Goal: Information Seeking & Learning: Learn about a topic

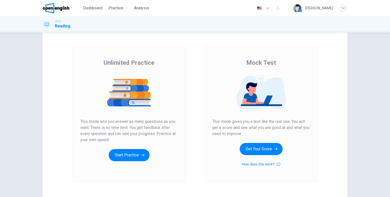
scroll to position [25, 0]
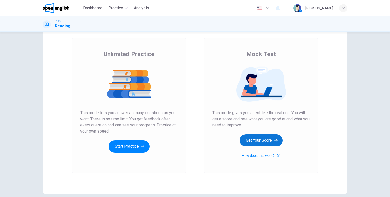
click at [266, 140] on button "Get Your Score" at bounding box center [261, 140] width 43 height 12
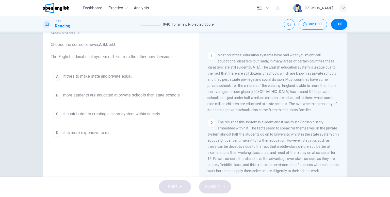
scroll to position [120, 0]
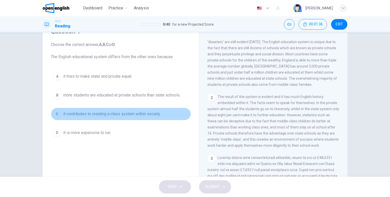
click at [129, 115] on span "it contributes to creating a class system within society." at bounding box center [112, 114] width 98 height 6
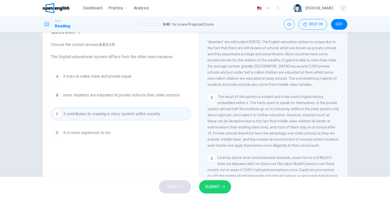
click at [215, 188] on span "SUBMIT" at bounding box center [212, 186] width 15 height 7
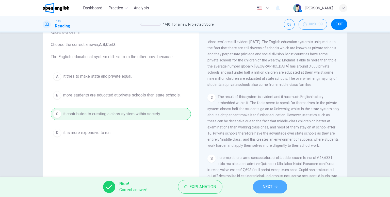
click at [263, 188] on span "NEXT" at bounding box center [268, 186] width 10 height 7
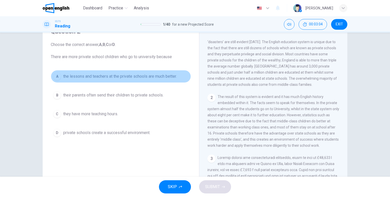
click at [122, 80] on button "A the lessons and teachers at the private schools are much better." at bounding box center [121, 76] width 140 height 13
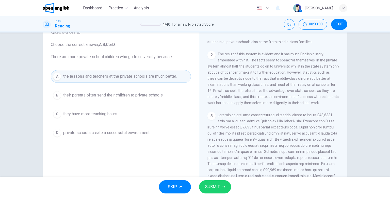
scroll to position [171, 0]
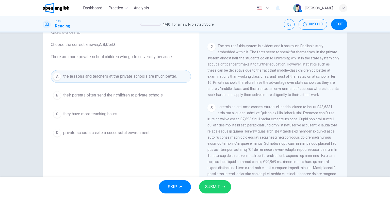
click at [220, 184] on button "SUBMIT" at bounding box center [215, 186] width 32 height 13
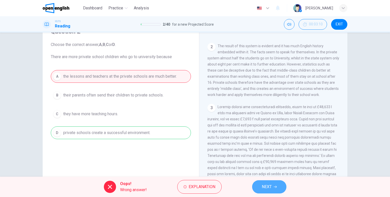
click at [255, 187] on button "NEXT" at bounding box center [269, 186] width 34 height 13
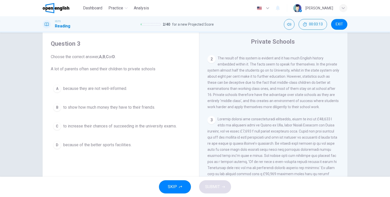
scroll to position [25, 0]
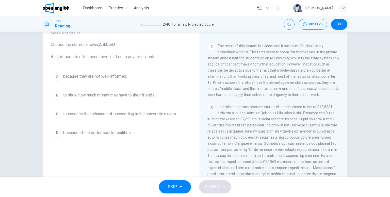
click at [121, 117] on button "C to increase their chances of succeeding in the university exams." at bounding box center [121, 114] width 140 height 13
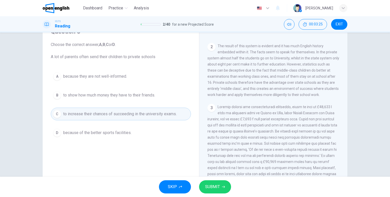
click at [220, 187] on button "SUBMIT" at bounding box center [215, 186] width 32 height 13
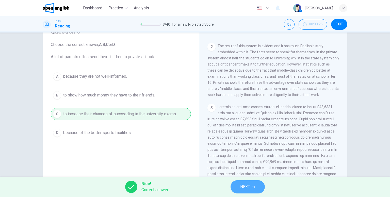
click at [255, 186] on icon "button" at bounding box center [253, 187] width 3 height 3
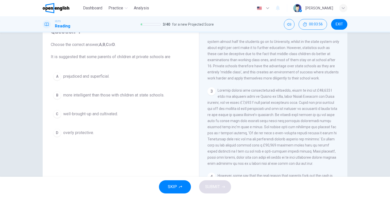
scroll to position [196, 0]
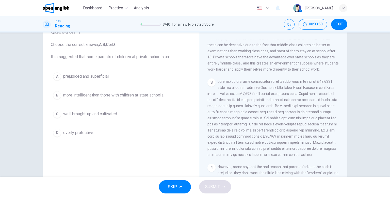
drag, startPoint x: 215, startPoint y: 85, endPoint x: 223, endPoint y: 85, distance: 7.1
click at [223, 85] on div "3" at bounding box center [274, 118] width 132 height 79
drag, startPoint x: 218, startPoint y: 85, endPoint x: 242, endPoint y: 87, distance: 24.5
click at [241, 87] on span at bounding box center [273, 118] width 130 height 77
drag, startPoint x: 217, startPoint y: 86, endPoint x: 225, endPoint y: 87, distance: 8.4
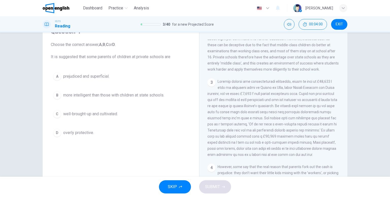
click at [225, 87] on span at bounding box center [273, 118] width 130 height 77
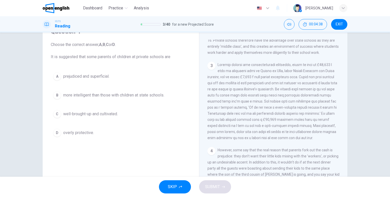
scroll to position [222, 0]
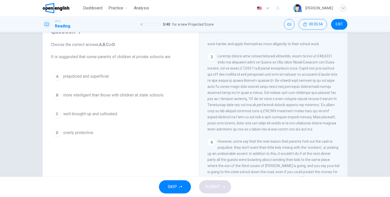
click at [86, 113] on span "well-brought-up and cultivated." at bounding box center [90, 114] width 55 height 6
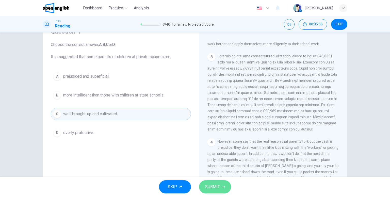
click at [225, 187] on icon "button" at bounding box center [223, 187] width 3 height 3
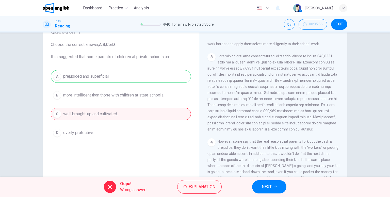
click at [72, 78] on div "A prejudiced and superficial. B more intelligent than those with children at st…" at bounding box center [121, 104] width 140 height 69
drag, startPoint x: 76, startPoint y: 72, endPoint x: 75, endPoint y: 74, distance: 2.9
click at [75, 73] on div "A prejudiced and superficial. B more intelligent than those with children at st…" at bounding box center [121, 104] width 140 height 69
click at [193, 186] on span "Explanation" at bounding box center [202, 186] width 27 height 7
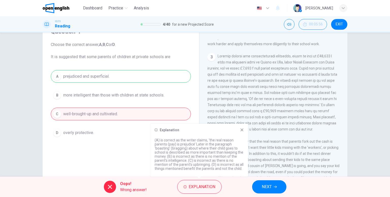
click at [242, 132] on icon at bounding box center [242, 130] width 4 height 4
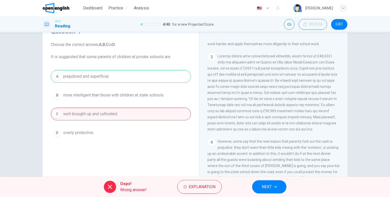
drag, startPoint x: 104, startPoint y: 77, endPoint x: 72, endPoint y: 77, distance: 32.3
click at [72, 77] on div "A prejudiced and superficial. B more intelligent than those with children at st…" at bounding box center [121, 104] width 140 height 69
click at [273, 186] on button "NEXT" at bounding box center [269, 186] width 34 height 13
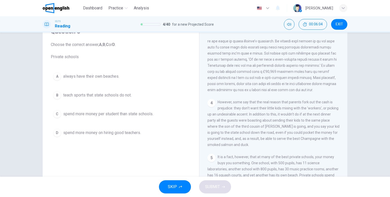
scroll to position [298, 0]
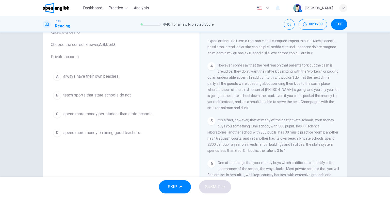
drag, startPoint x: 217, startPoint y: 78, endPoint x: 235, endPoint y: 79, distance: 18.6
click at [235, 79] on span "However, some say that the real reason that parents fork out the cash is prejud…" at bounding box center [274, 86] width 132 height 47
drag, startPoint x: 232, startPoint y: 78, endPoint x: 217, endPoint y: 79, distance: 15.1
click at [219, 79] on span "However, some say that the real reason that parents fork out the cash is prejud…" at bounding box center [274, 86] width 132 height 47
click at [127, 114] on span "spend more money per student than state schools." at bounding box center [108, 114] width 90 height 6
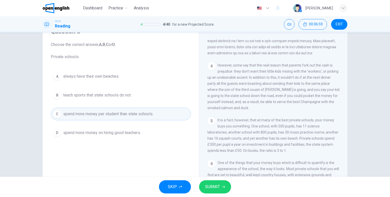
click at [215, 183] on span "SUBMIT" at bounding box center [212, 186] width 15 height 7
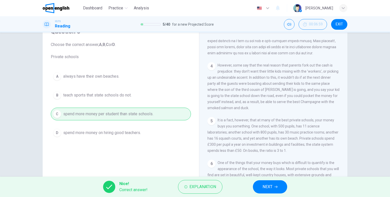
click at [268, 185] on span "NEXT" at bounding box center [268, 186] width 10 height 7
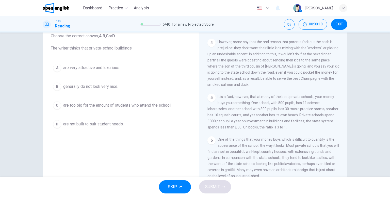
scroll to position [25, 0]
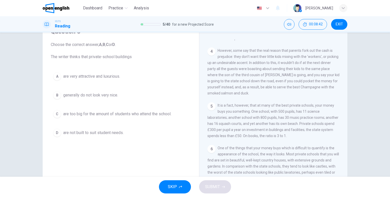
click at [93, 77] on span "are very attractive and luxurious." at bounding box center [91, 76] width 57 height 6
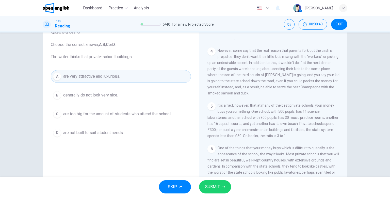
click at [212, 187] on span "SUBMIT" at bounding box center [212, 186] width 15 height 7
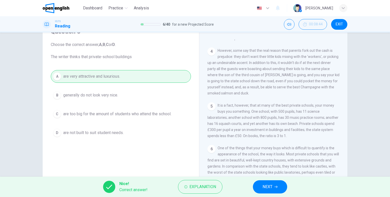
click at [275, 188] on icon "button" at bounding box center [276, 187] width 3 height 3
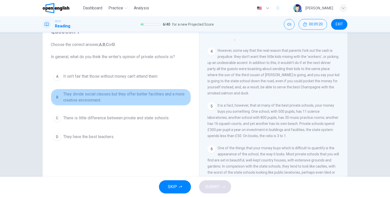
click at [100, 97] on span "They divide social classes but they offer better facilities and a more creative…" at bounding box center [126, 97] width 126 height 12
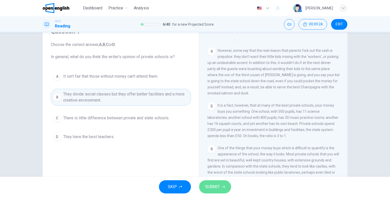
click at [224, 188] on icon "button" at bounding box center [223, 187] width 3 height 3
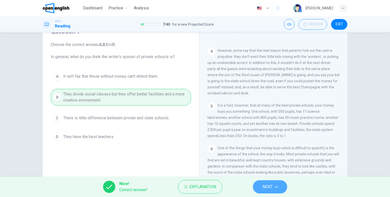
click at [260, 187] on button "NEXT" at bounding box center [270, 186] width 34 height 13
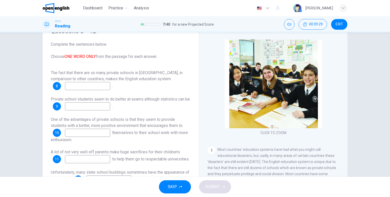
click at [90, 82] on input at bounding box center [87, 86] width 45 height 8
click at [58, 82] on div "8" at bounding box center [57, 86] width 8 height 8
drag, startPoint x: 67, startPoint y: 50, endPoint x: 91, endPoint y: 51, distance: 24.7
click at [91, 54] on font "ONE WORD ONLY" at bounding box center [80, 56] width 31 height 5
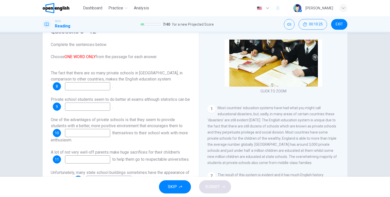
scroll to position [51, 0]
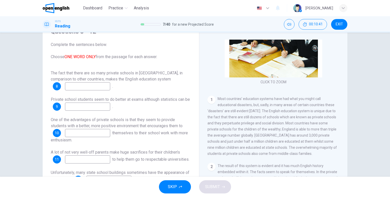
click at [96, 89] on input at bounding box center [87, 86] width 45 height 8
drag, startPoint x: 83, startPoint y: 90, endPoint x: 80, endPoint y: 90, distance: 3.1
click at [80, 90] on div "The fact that there are so many private schools in [GEOGRAPHIC_DATA], in compar…" at bounding box center [121, 127] width 140 height 114
drag, startPoint x: 82, startPoint y: 87, endPoint x: 54, endPoint y: 91, distance: 28.2
click at [54, 91] on div "The fact that there are so many private schools in [GEOGRAPHIC_DATA], in compar…" at bounding box center [121, 127] width 140 height 114
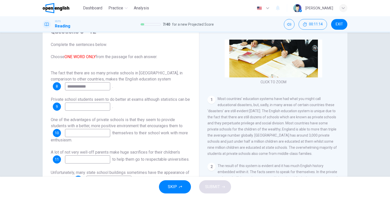
type input "**********"
click at [91, 108] on input at bounding box center [87, 107] width 45 height 8
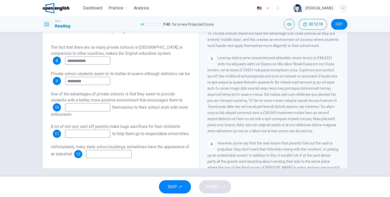
scroll to position [203, 0]
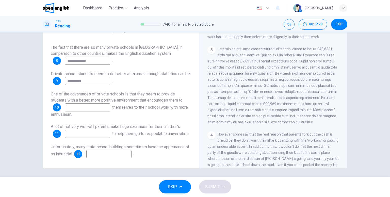
type input "*********"
drag, startPoint x: 216, startPoint y: 53, endPoint x: 287, endPoint y: 55, distance: 70.4
click at [277, 55] on div "3" at bounding box center [274, 85] width 132 height 79
drag, startPoint x: 300, startPoint y: 56, endPoint x: 296, endPoint y: 58, distance: 5.0
click at [315, 57] on div "3" at bounding box center [274, 85] width 132 height 79
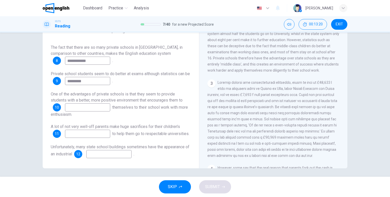
scroll to position [178, 0]
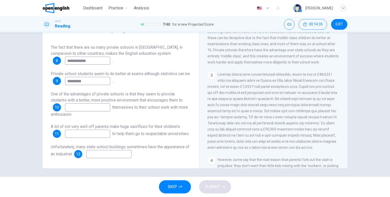
click at [99, 130] on input at bounding box center [87, 134] width 45 height 8
drag, startPoint x: 84, startPoint y: 131, endPoint x: 85, endPoint y: 135, distance: 3.4
click at [85, 134] on div "A lot of not very well-off parents make huge sacrifices for their children’s 11…" at bounding box center [121, 131] width 140 height 14
type input "*********"
drag, startPoint x: 73, startPoint y: 144, endPoint x: 109, endPoint y: 148, distance: 36.3
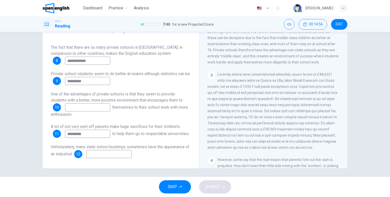
click at [105, 148] on div "Unfortunately, many state school buildings sometimes have the appearance of an …" at bounding box center [121, 151] width 140 height 14
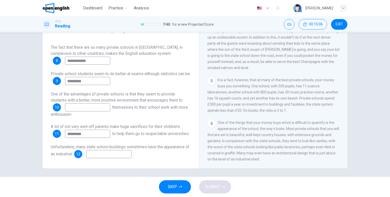
scroll to position [323, 0]
click at [118, 152] on input at bounding box center [108, 154] width 45 height 8
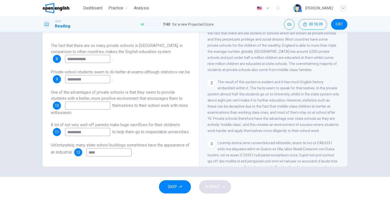
scroll to position [120, 0]
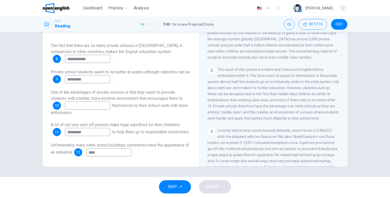
type input "****"
click at [96, 102] on input at bounding box center [87, 106] width 45 height 8
type input "*****"
click at [217, 191] on button "SUBMIT" at bounding box center [215, 186] width 32 height 13
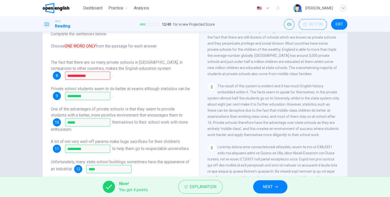
scroll to position [27, 0]
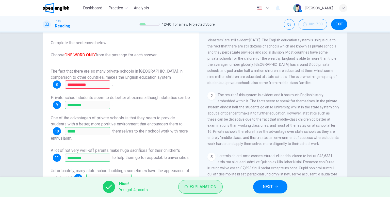
click at [205, 186] on span "Explanation" at bounding box center [203, 186] width 27 height 7
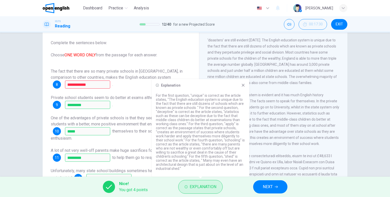
click at [205, 186] on span "Explanation" at bounding box center [203, 186] width 27 height 7
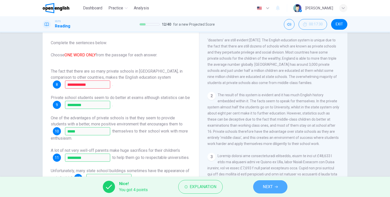
click at [260, 189] on button "NEXT" at bounding box center [270, 186] width 34 height 13
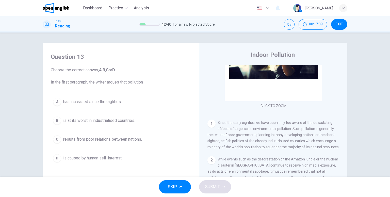
scroll to position [61, 0]
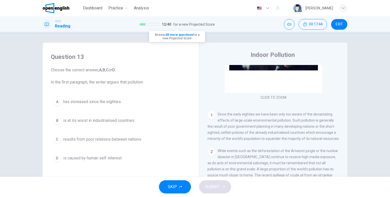
drag, startPoint x: 163, startPoint y: 24, endPoint x: 180, endPoint y: 24, distance: 16.8
click at [180, 24] on div "12 / 40 for a new Projected Score" at bounding box center [177, 24] width 75 height 6
drag, startPoint x: 217, startPoint y: 114, endPoint x: 246, endPoint y: 117, distance: 29.7
click at [246, 117] on div "1 Since the early eighties we have been only too aware of the devastating effec…" at bounding box center [274, 126] width 132 height 30
